Goal: Information Seeking & Learning: Learn about a topic

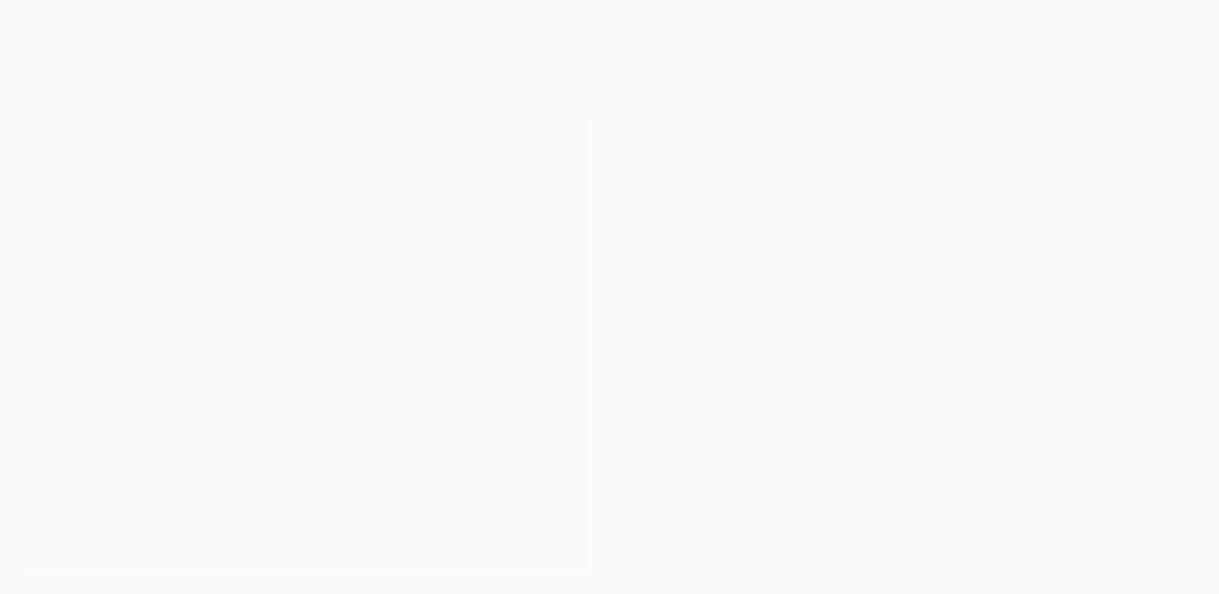
click at [734, 85] on button "Allow" at bounding box center [724, 83] width 59 height 32
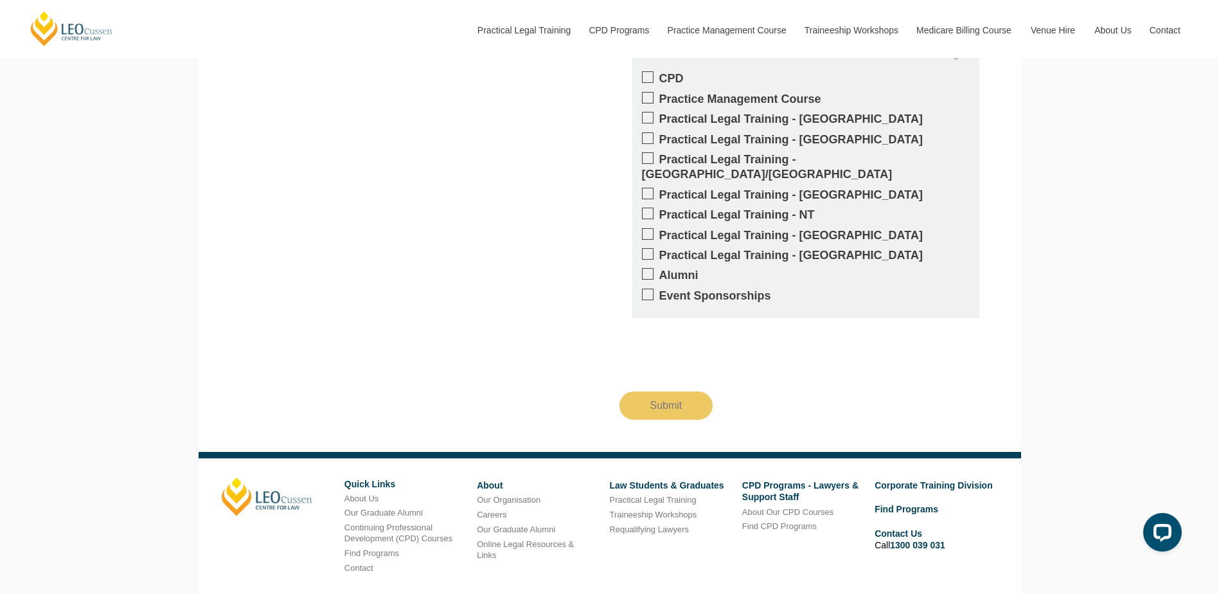
scroll to position [2410, 0]
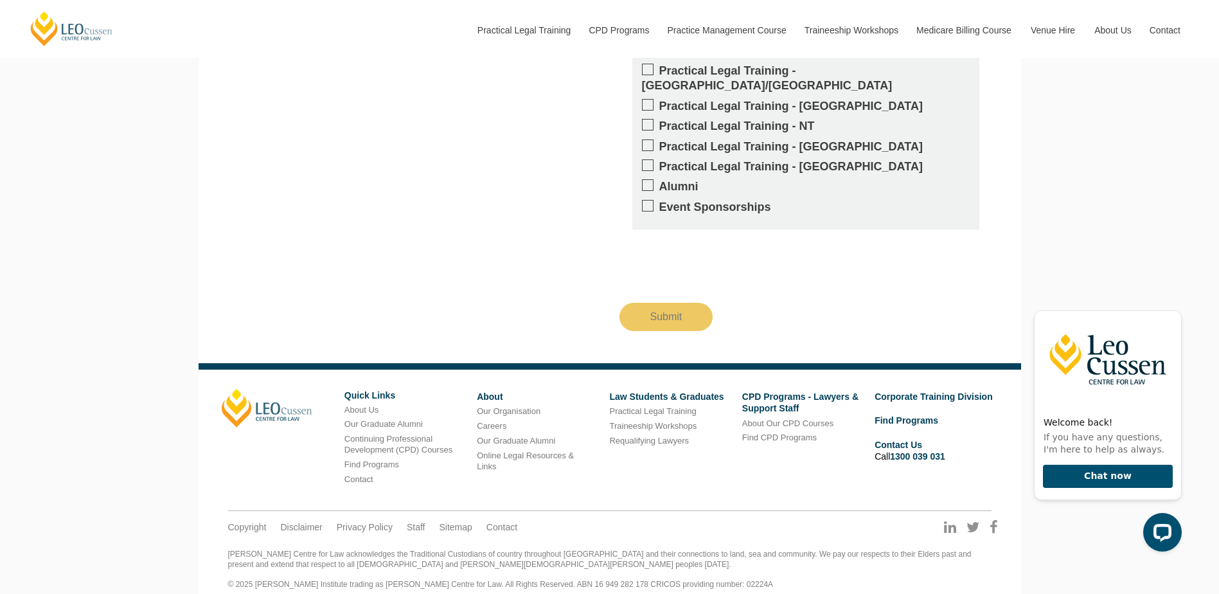
click at [294, 233] on div "Get updates on your specific areas of interest whether it be CPD, PLT, our Prac…" at bounding box center [610, 61] width 784 height 540
click at [1172, 306] on icon "Hide greeting" at bounding box center [1173, 299] width 15 height 15
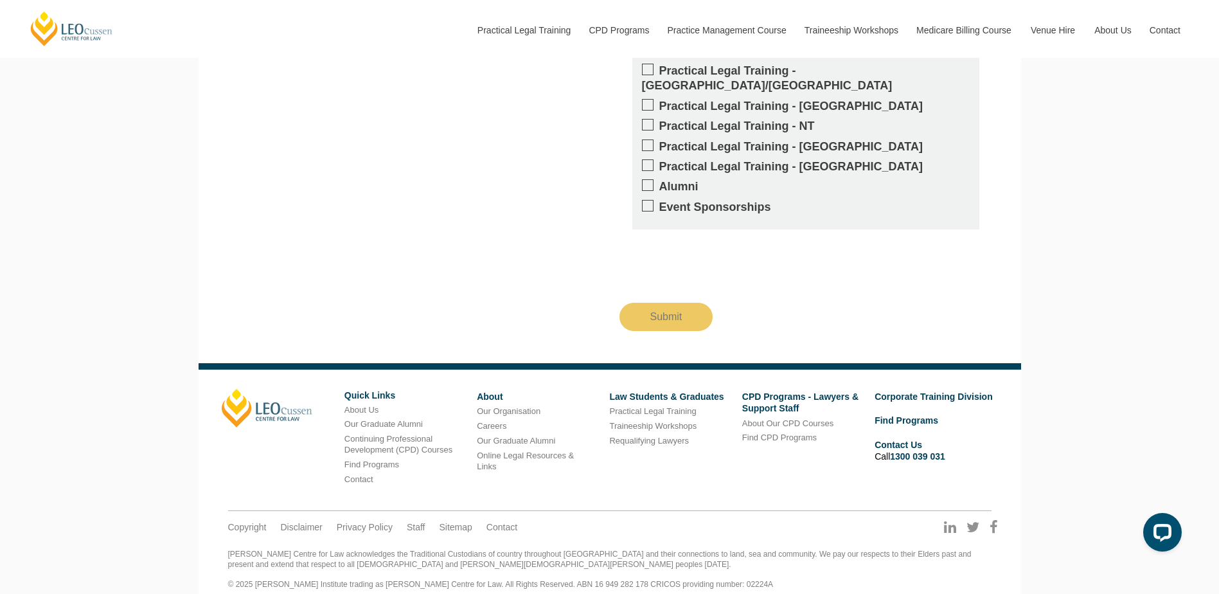
click at [391, 419] on link "Our Graduate Alumni" at bounding box center [383, 424] width 78 height 10
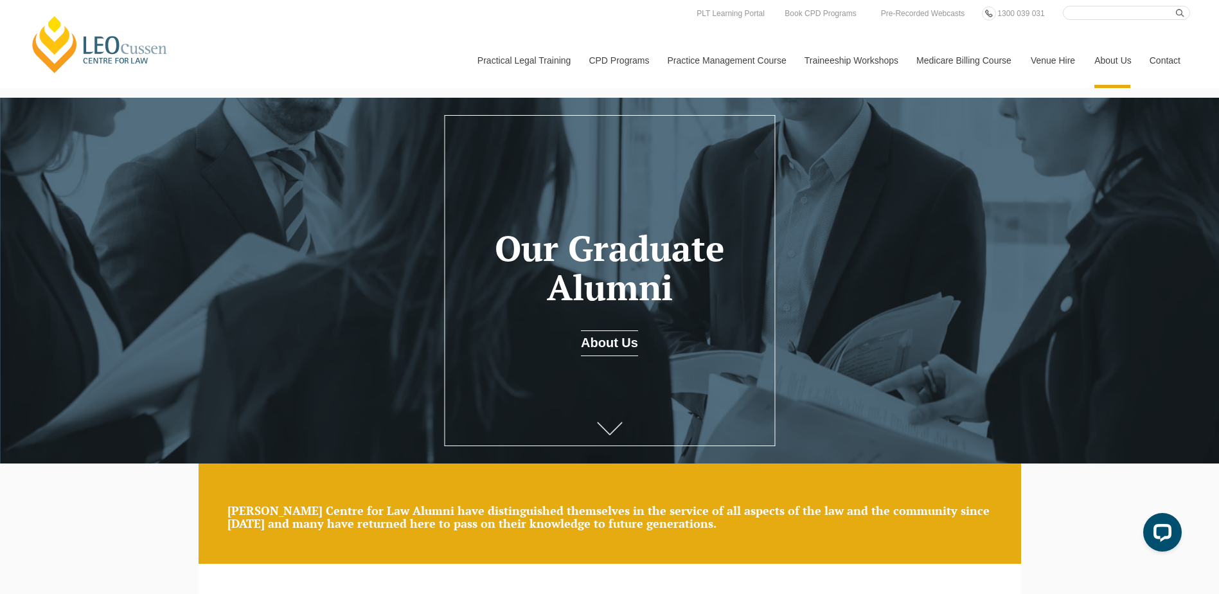
click at [620, 432] on icon at bounding box center [610, 427] width 26 height 13
click at [606, 425] on icon at bounding box center [610, 427] width 26 height 13
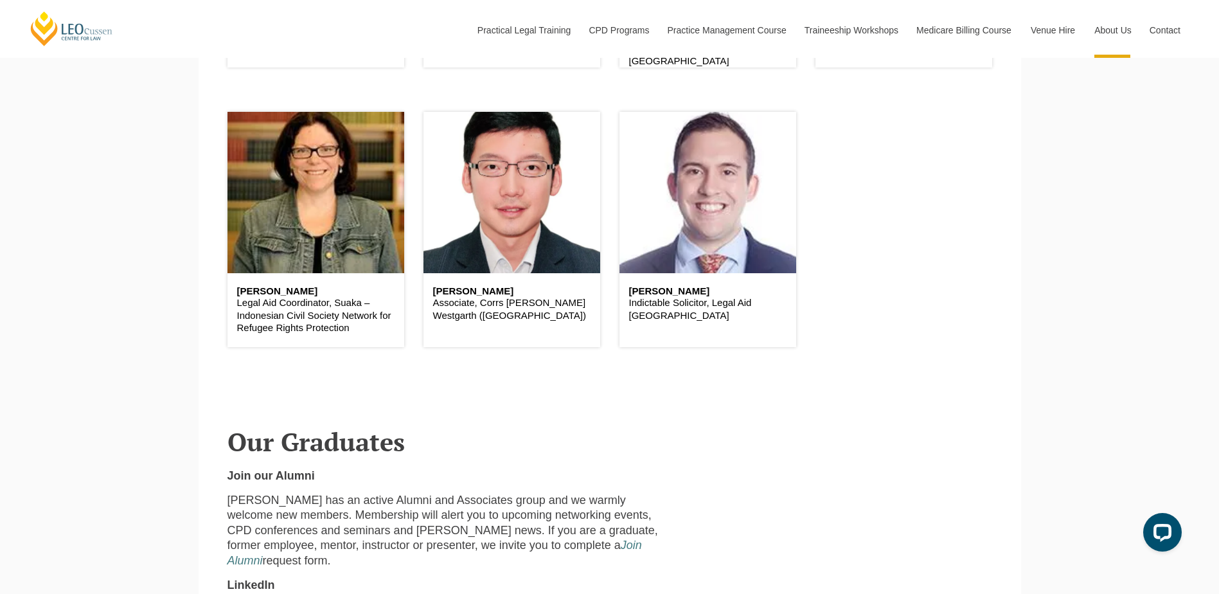
scroll to position [1477, 0]
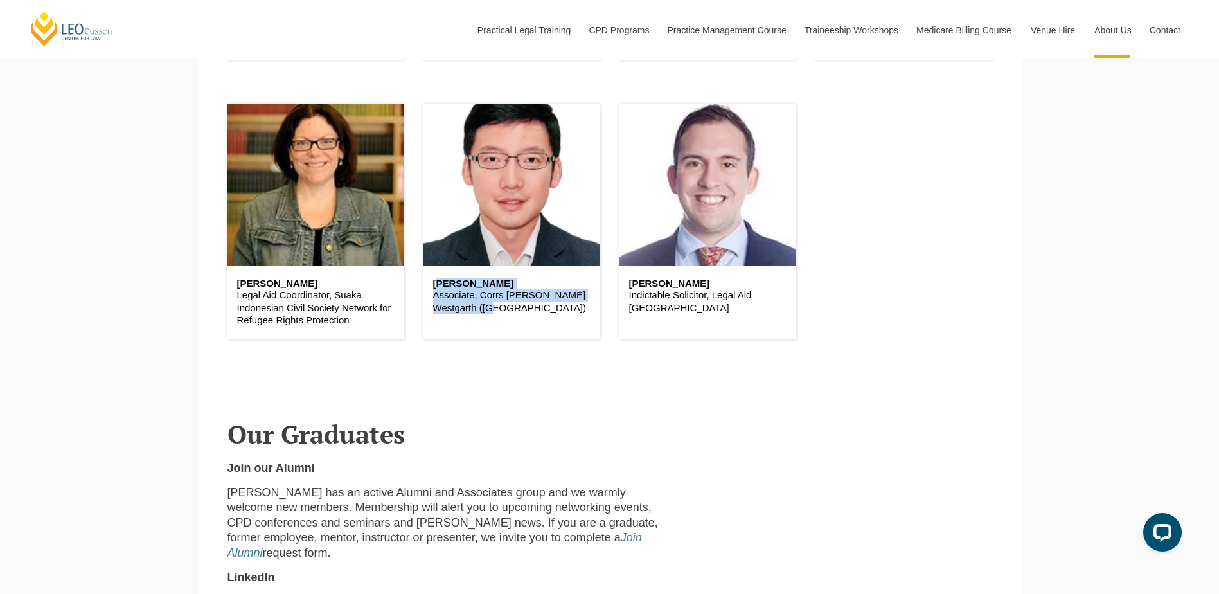
drag, startPoint x: 434, startPoint y: 286, endPoint x: 537, endPoint y: 307, distance: 105.6
click at [537, 307] on div "[PERSON_NAME] Associate, [PERSON_NAME] ([GEOGRAPHIC_DATA])" at bounding box center [511, 296] width 177 height 62
drag, startPoint x: 537, startPoint y: 307, endPoint x: 474, endPoint y: 304, distance: 63.0
copy div "[PERSON_NAME] Associate, [PERSON_NAME] ([GEOGRAPHIC_DATA])"
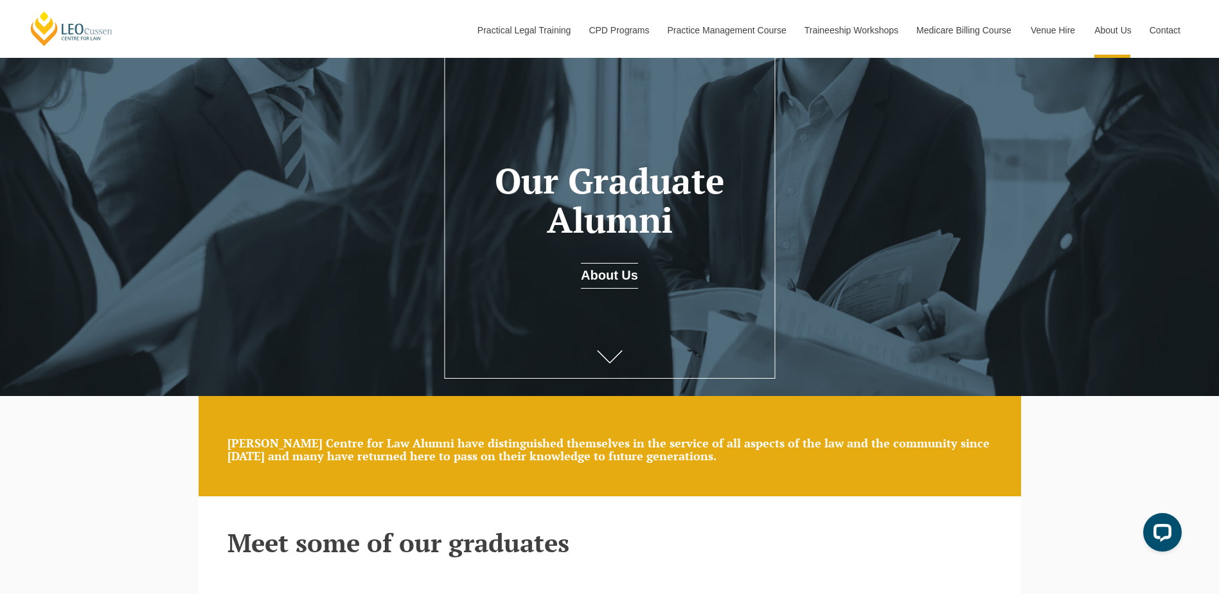
scroll to position [0, 0]
